Goal: Information Seeking & Learning: Understand process/instructions

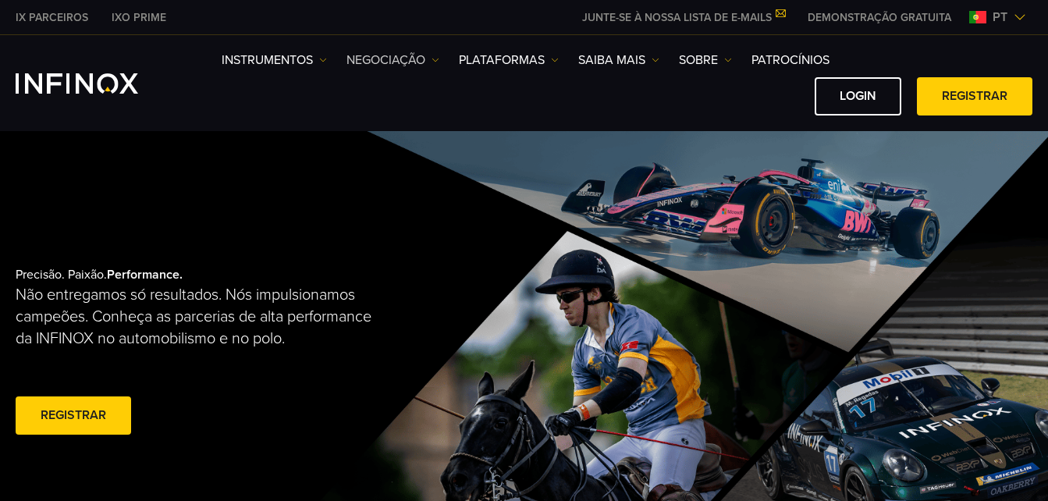
click at [409, 67] on link "NEGOCIAÇÃO" at bounding box center [392, 60] width 93 height 19
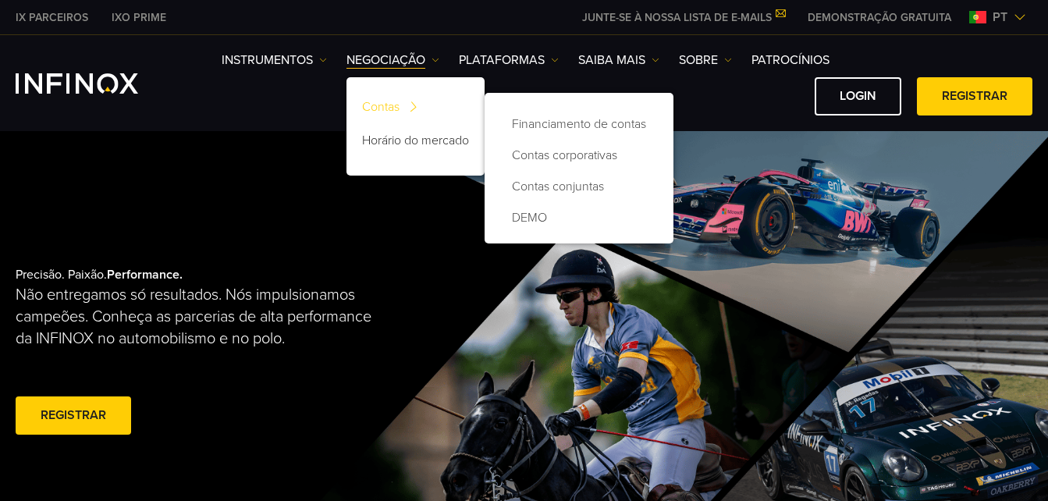
click at [417, 97] on img at bounding box center [413, 107] width 21 height 30
click at [559, 120] on link "Financiamento de contas" at bounding box center [579, 123] width 158 height 31
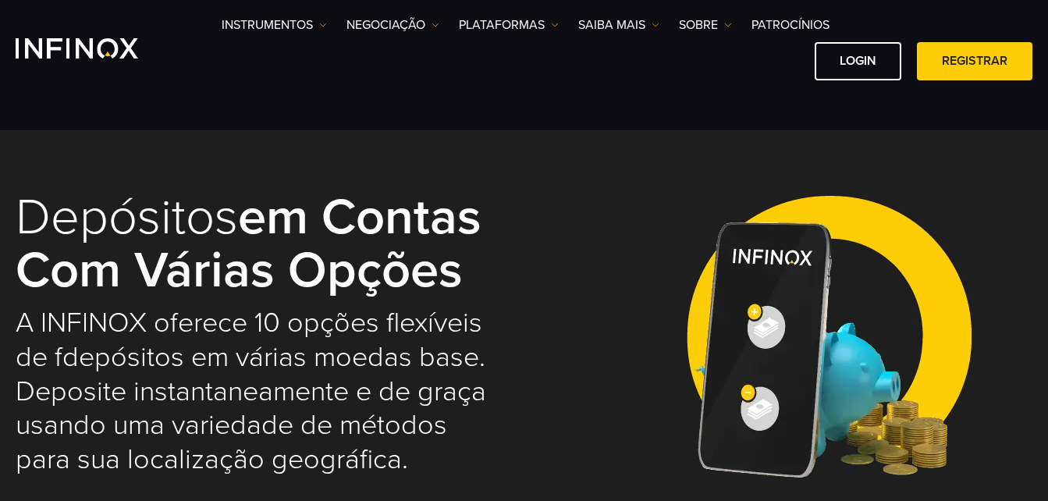
select select "***"
